Goal: Register for event/course

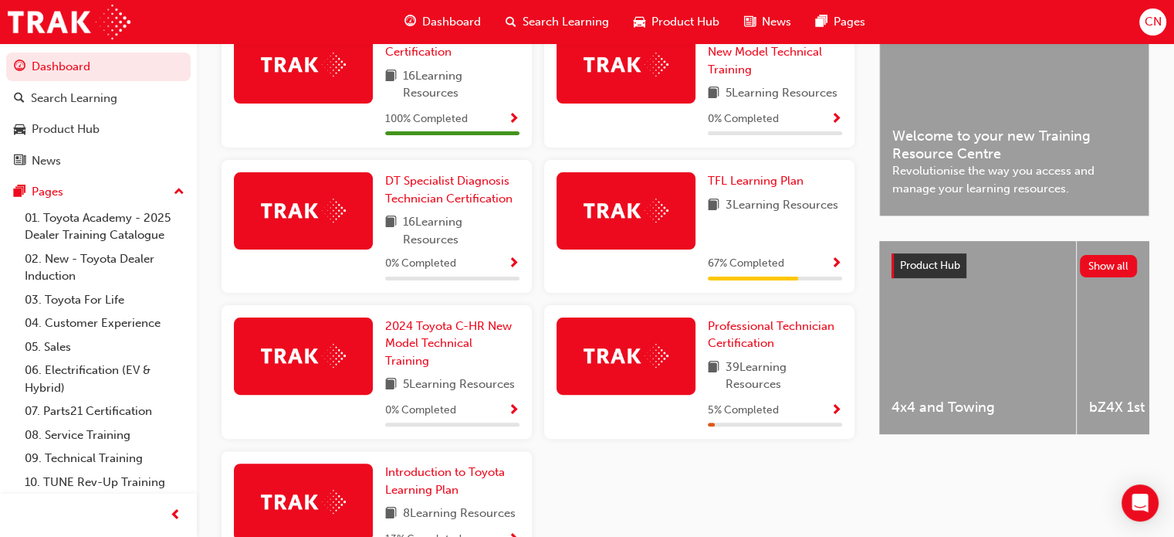
scroll to position [463, 0]
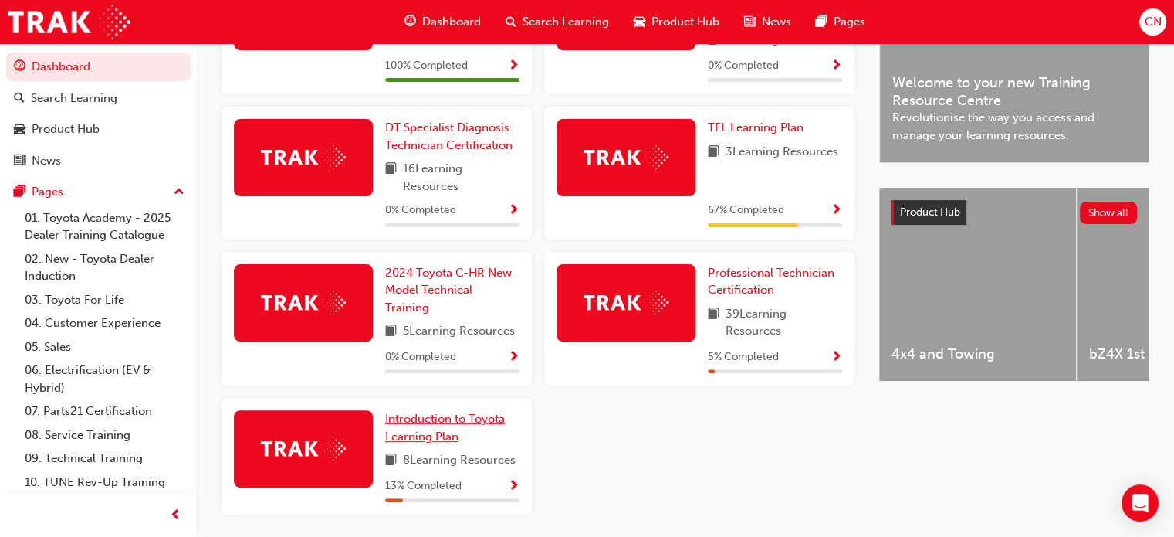
click at [452, 427] on span "Introduction to Toyota Learning Plan" at bounding box center [445, 428] width 120 height 32
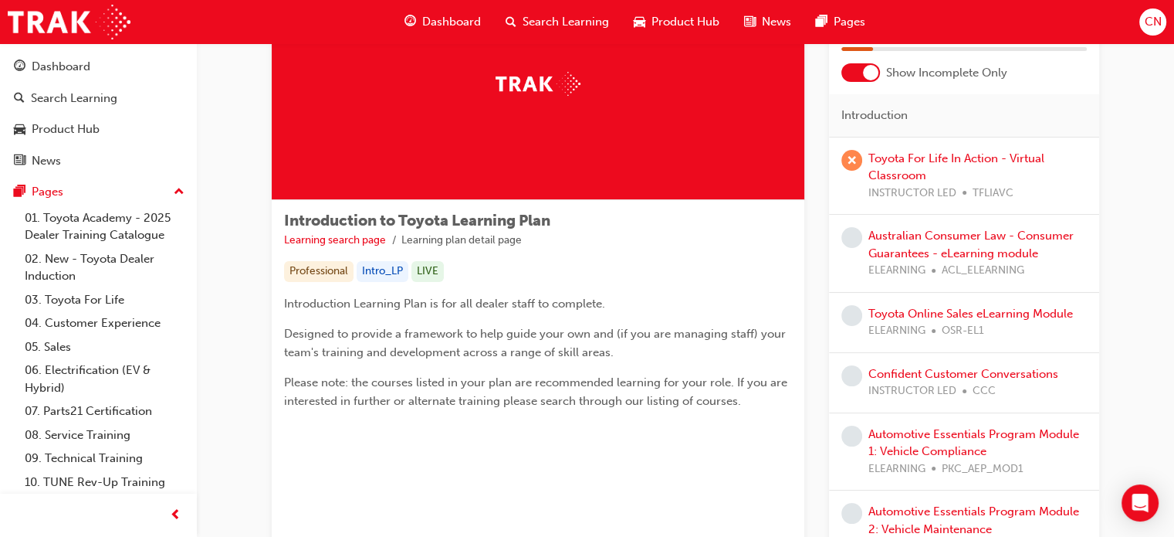
scroll to position [100, 0]
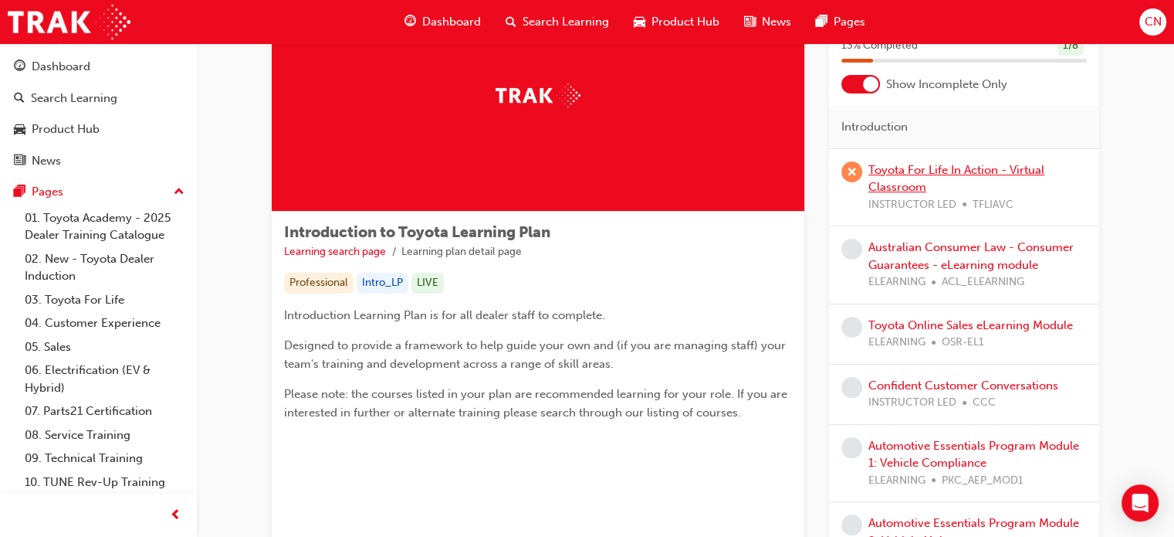
click at [910, 171] on link "Toyota For Life In Action - Virtual Classroom" at bounding box center [957, 179] width 176 height 32
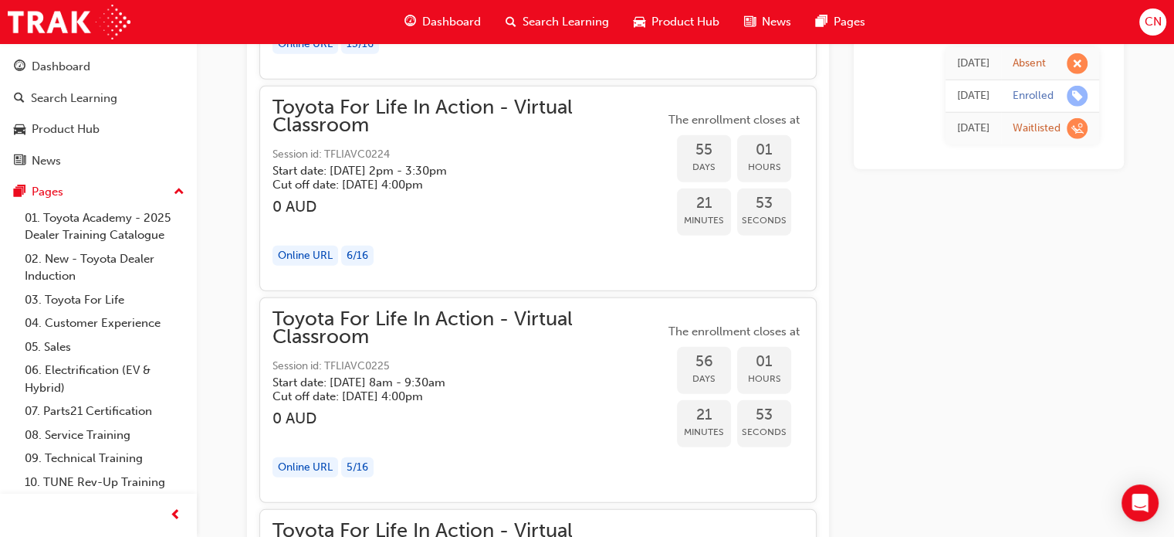
scroll to position [15944, 0]
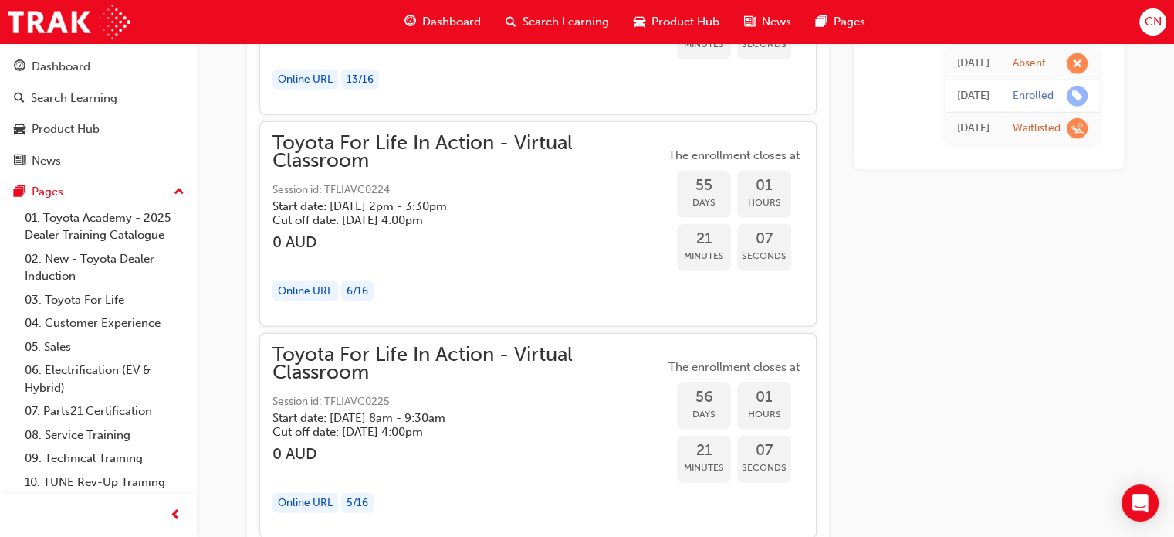
click at [312, 493] on div "Online URL" at bounding box center [306, 503] width 66 height 21
click at [358, 493] on div "5 / 16" at bounding box center [357, 503] width 32 height 21
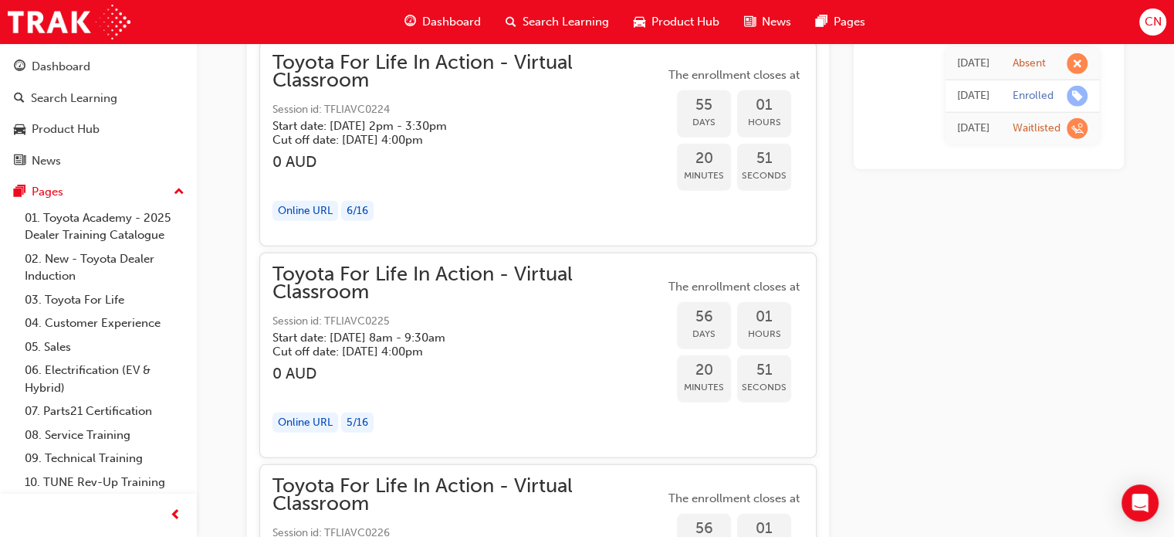
scroll to position [16021, 0]
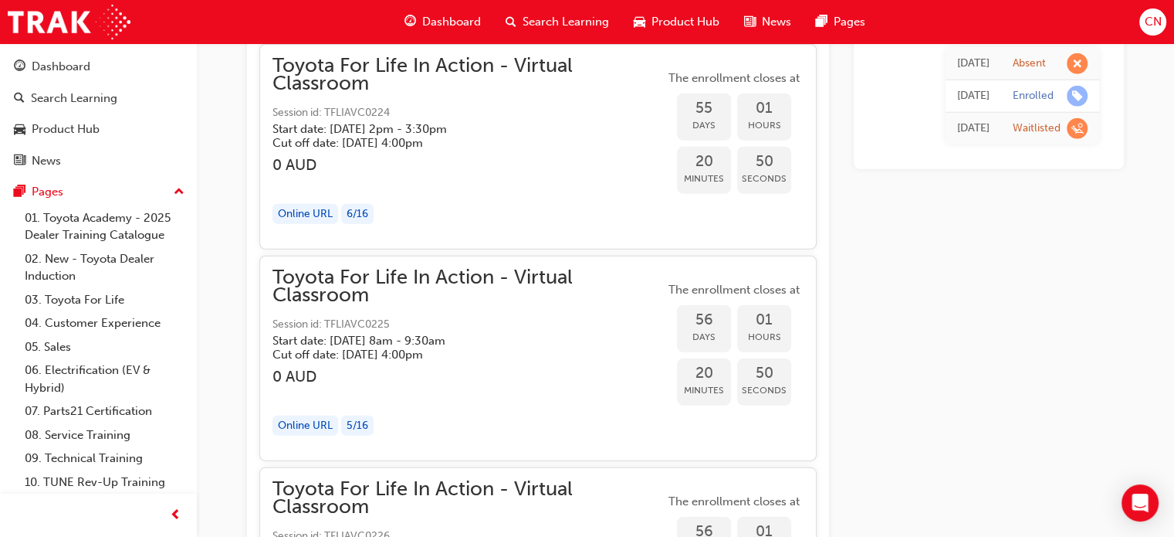
click at [315, 415] on div "Online URL" at bounding box center [306, 425] width 66 height 21
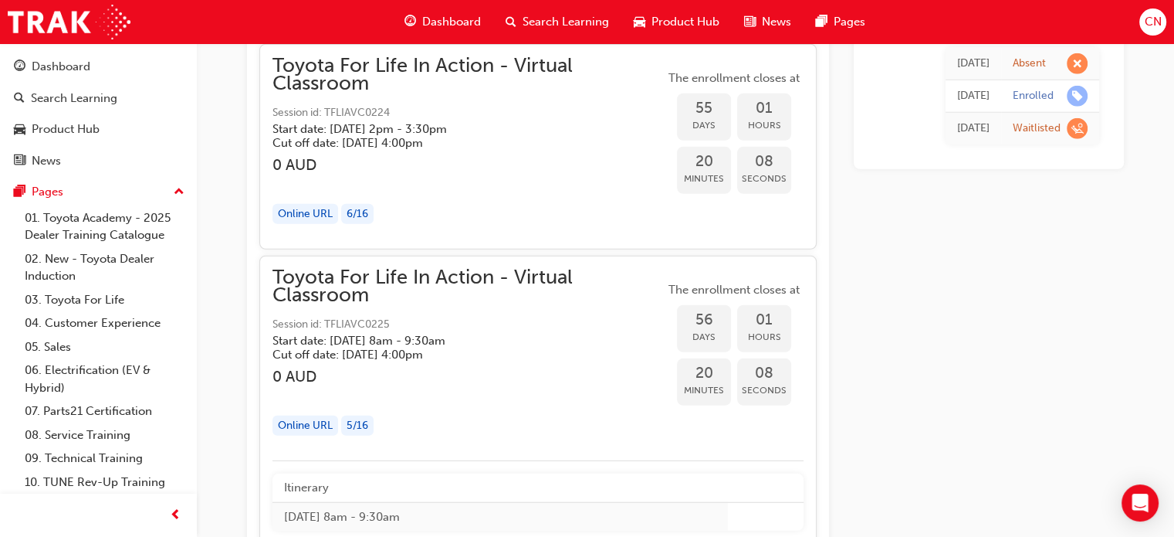
click at [518, 269] on span "Toyota For Life In Action - Virtual Classroom" at bounding box center [469, 286] width 392 height 35
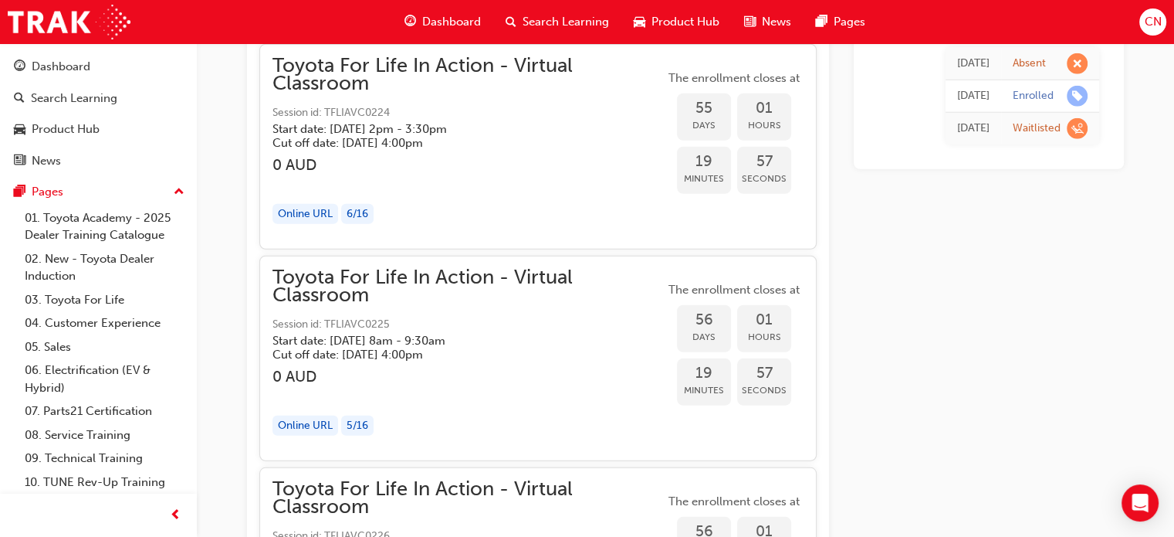
click at [311, 415] on div "Online URL" at bounding box center [306, 425] width 66 height 21
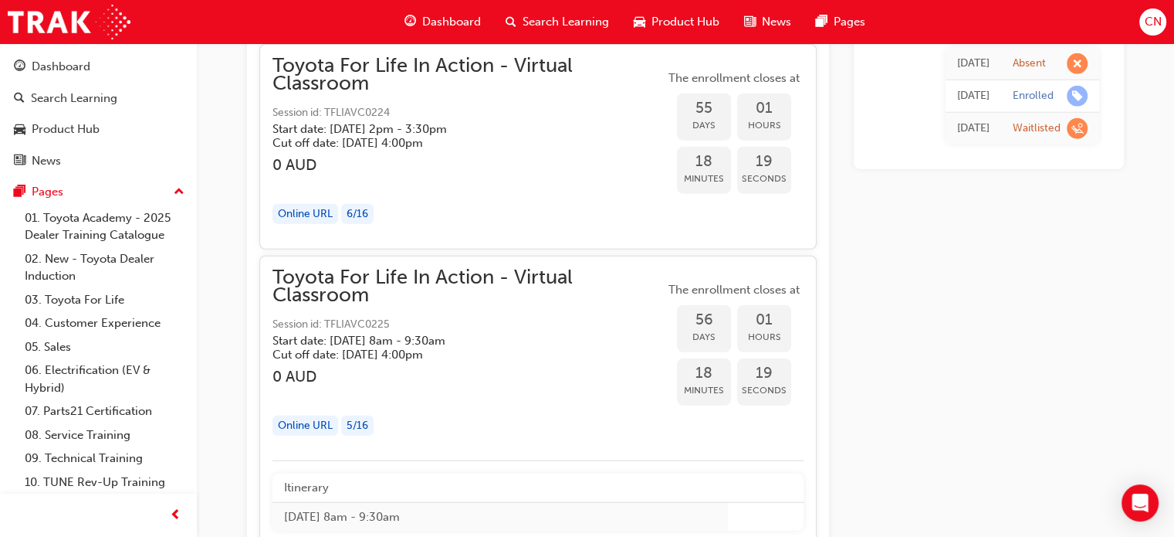
click at [531, 385] on div "button" at bounding box center [469, 394] width 392 height 18
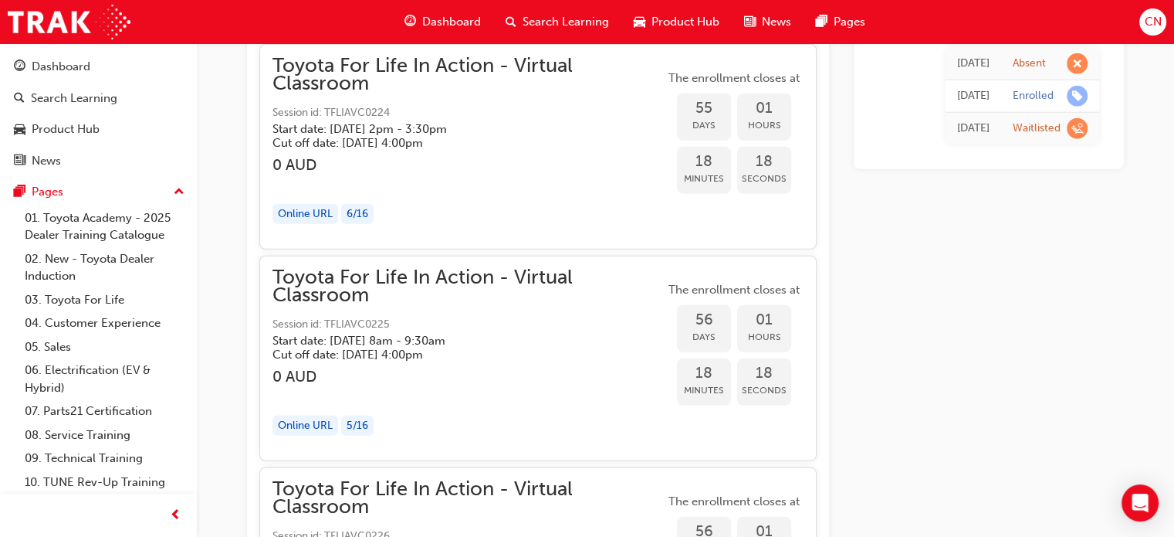
click at [493, 269] on span "Toyota For Life In Action - Virtual Classroom" at bounding box center [469, 286] width 392 height 35
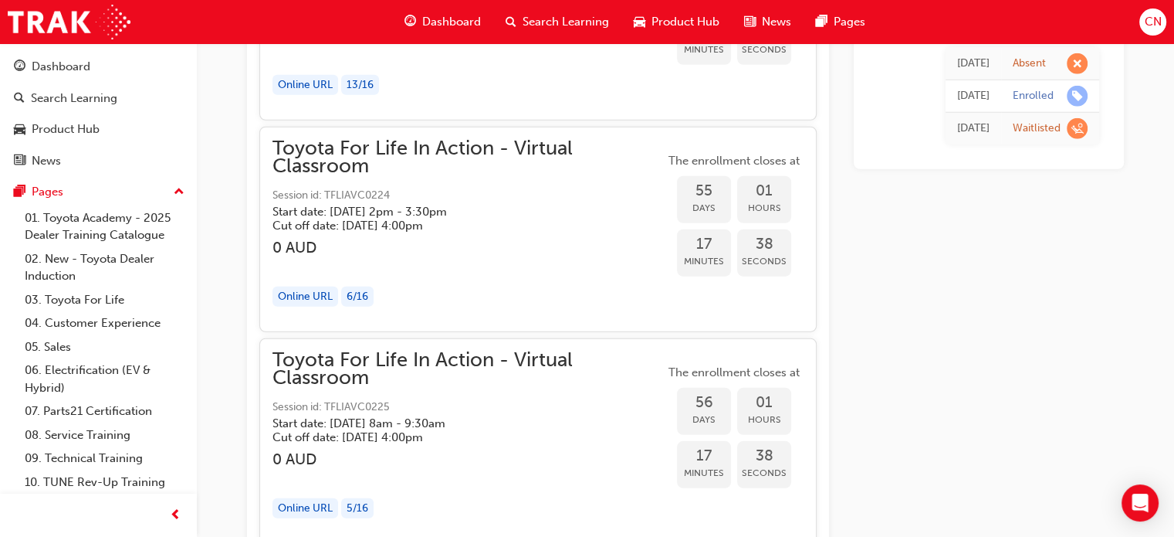
scroll to position [15944, 0]
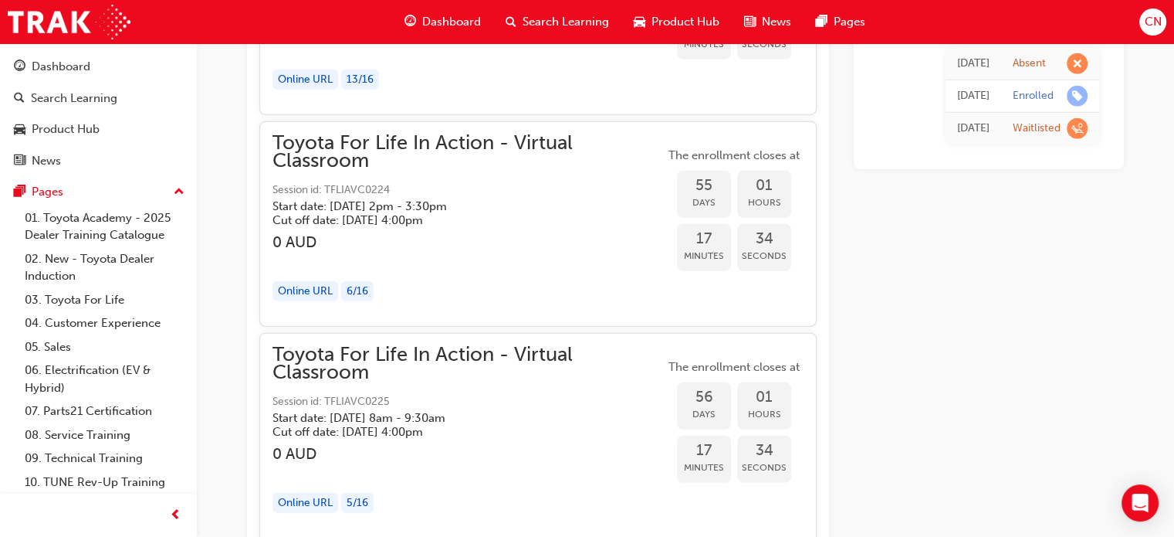
click at [402, 346] on span "Toyota For Life In Action - Virtual Classroom" at bounding box center [469, 363] width 392 height 35
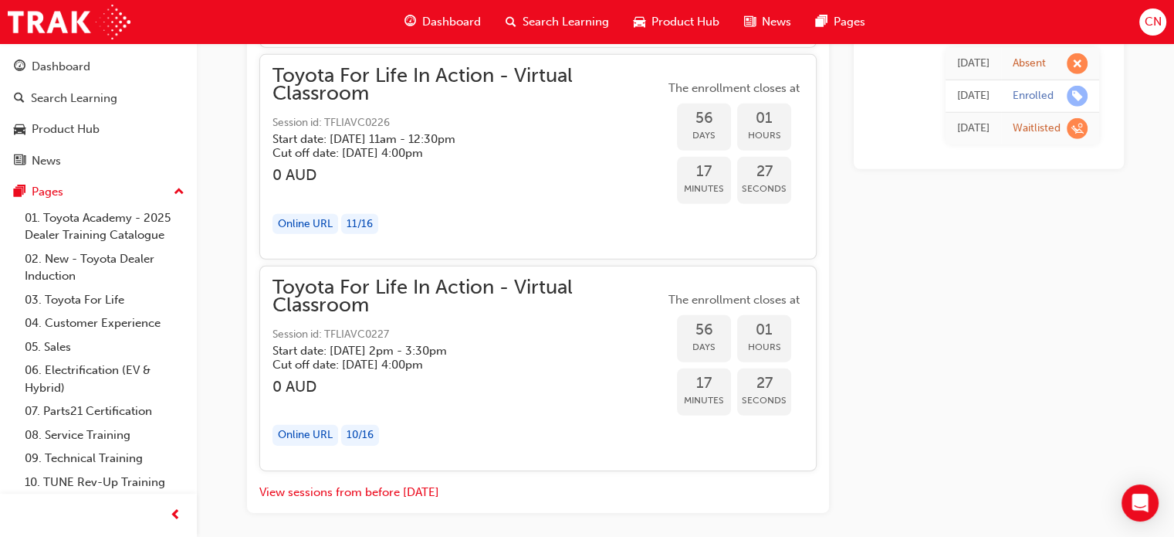
scroll to position [16473, 0]
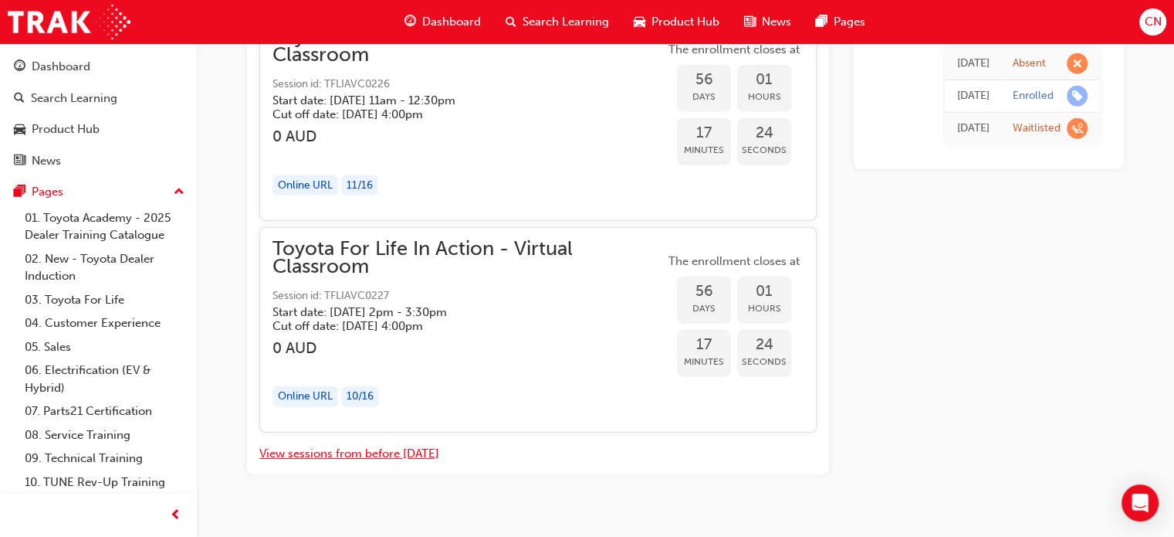
click at [389, 445] on button "View sessions from before [DATE]" at bounding box center [349, 454] width 180 height 18
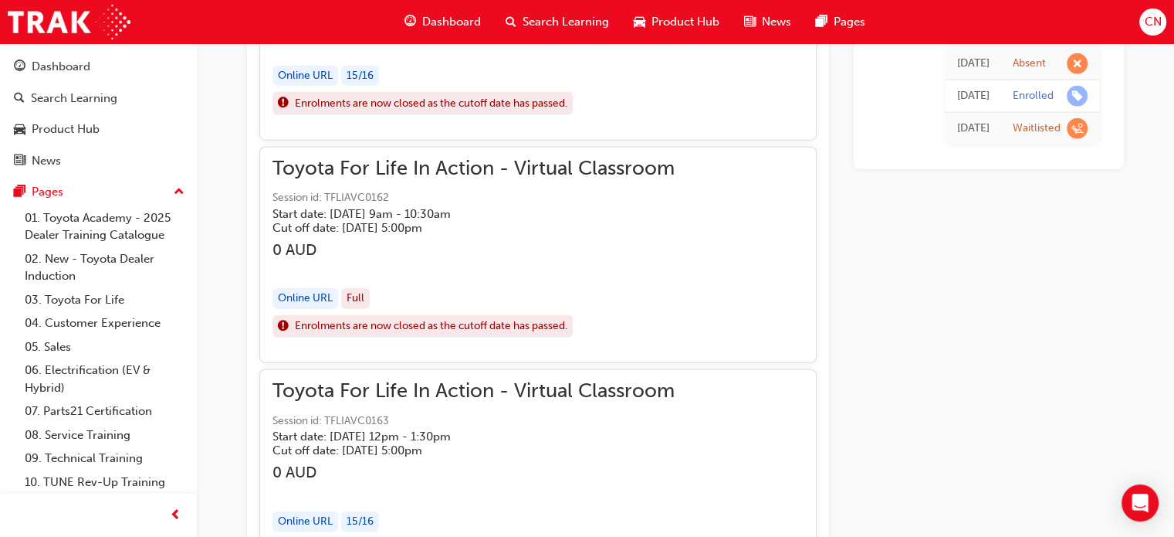
scroll to position [97961, 0]
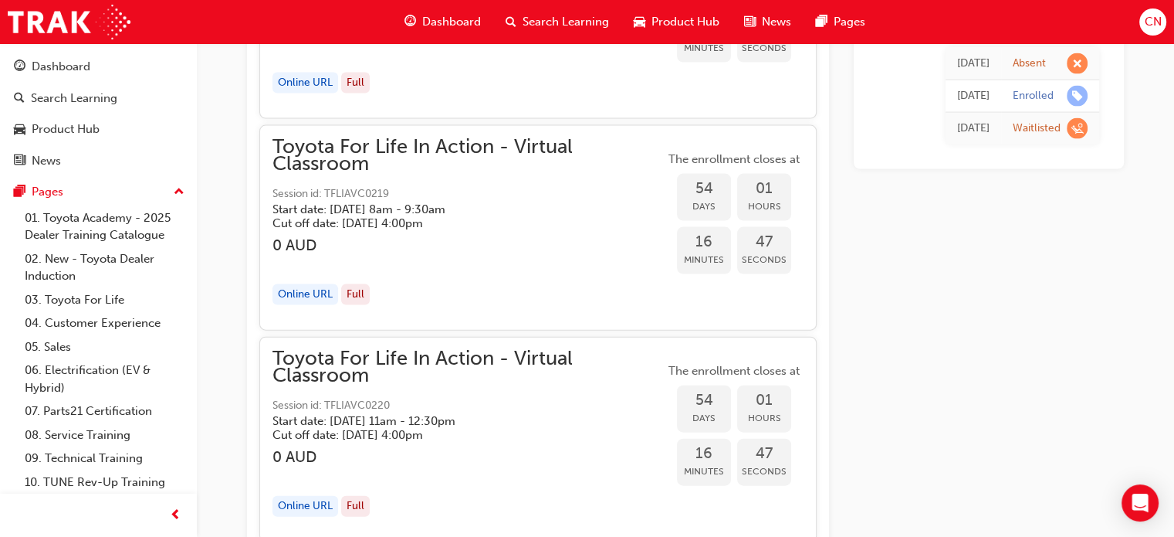
scroll to position [14960, 0]
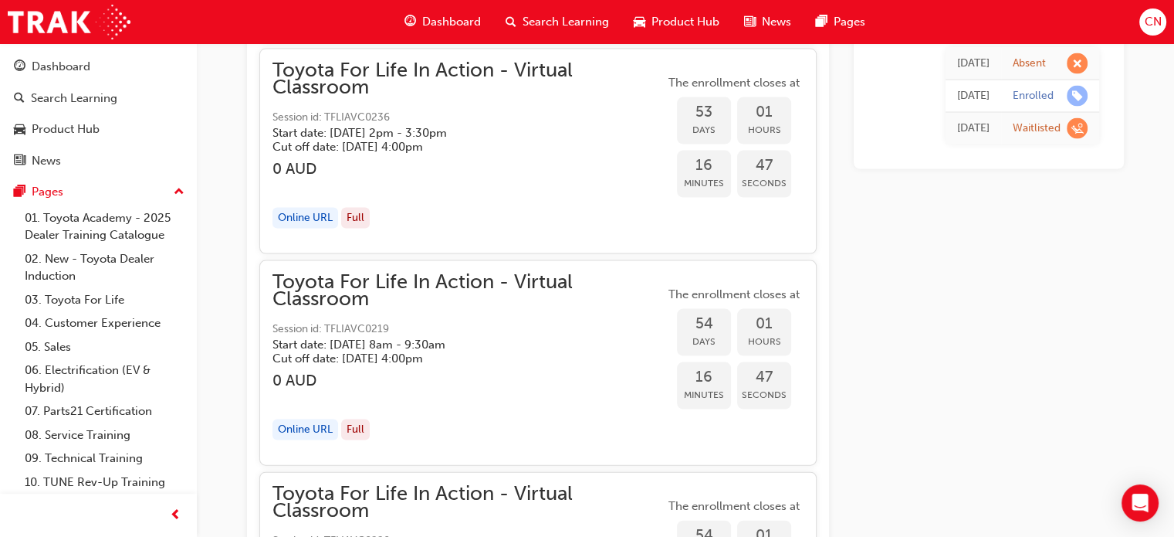
click at [1155, 22] on span "CN" at bounding box center [1152, 22] width 17 height 18
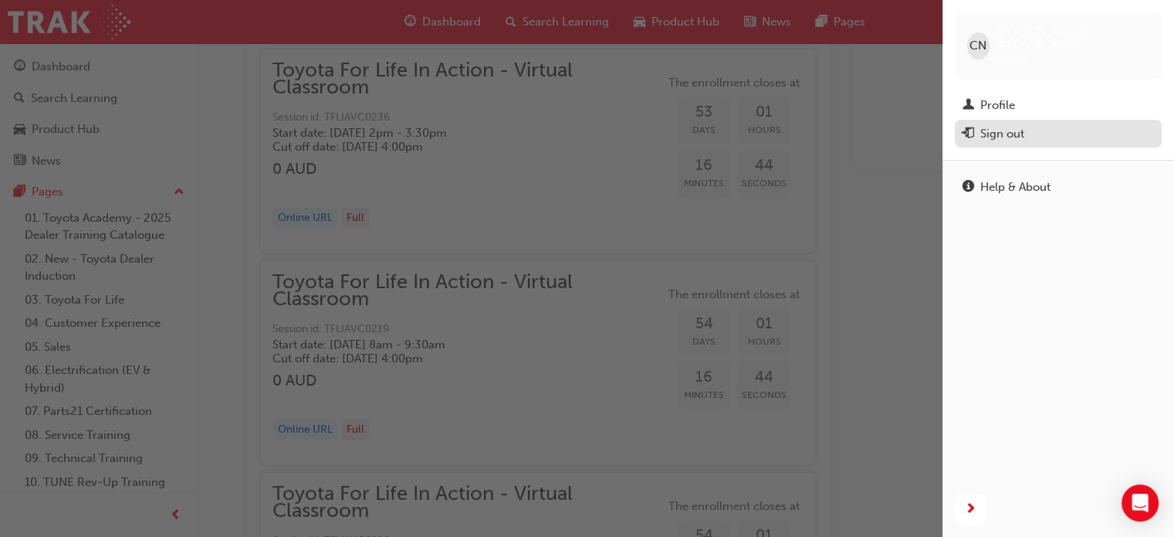
click at [1025, 124] on div "Sign out" at bounding box center [1058, 133] width 191 height 19
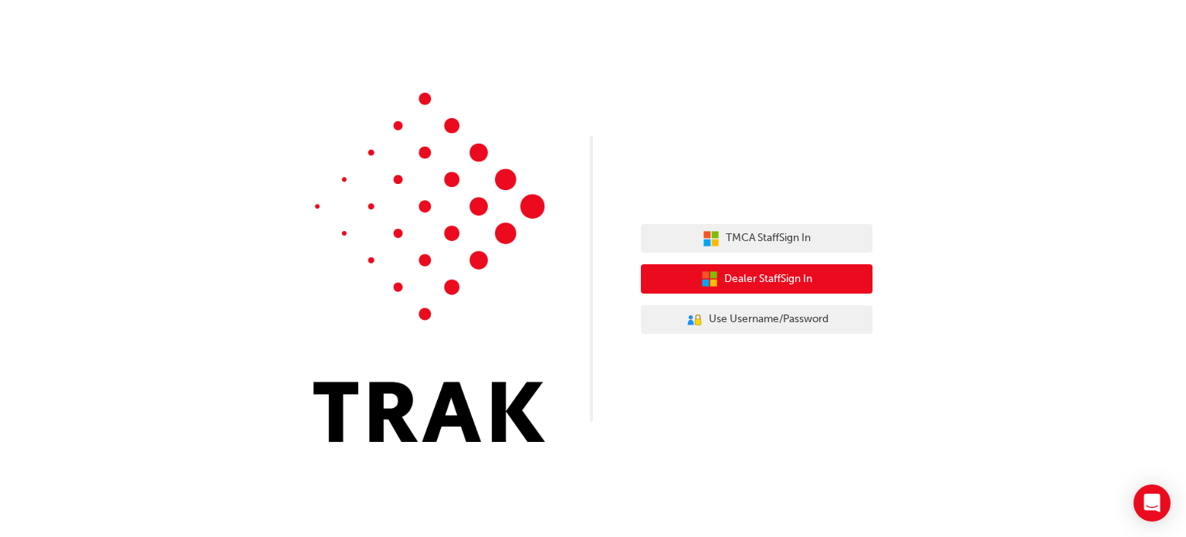
click at [788, 286] on span "Dealer Staff Sign In" at bounding box center [768, 279] width 88 height 18
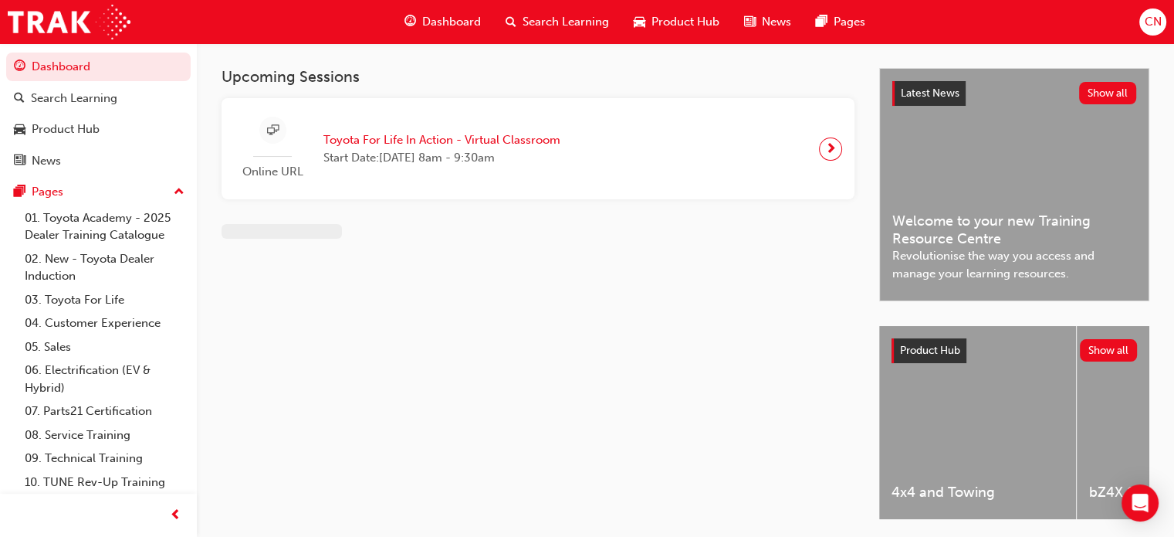
click at [1152, 20] on span "CN" at bounding box center [1152, 22] width 17 height 18
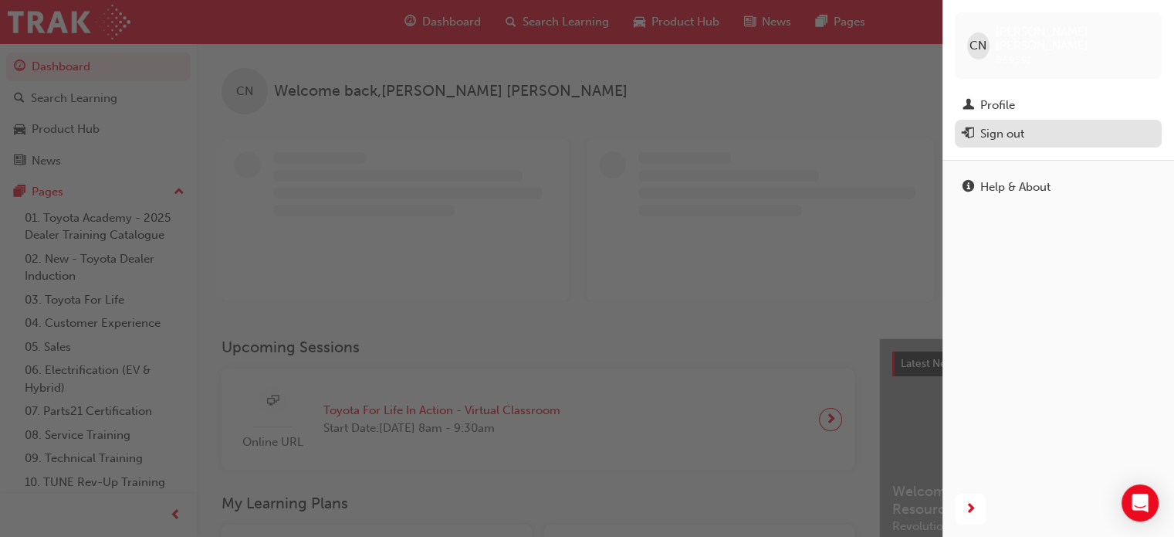
click at [1005, 125] on div "Sign out" at bounding box center [1003, 134] width 44 height 18
